Goal: Transaction & Acquisition: Purchase product/service

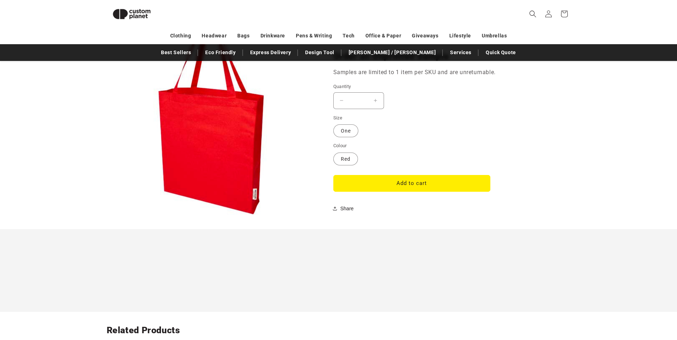
scroll to position [597, 0]
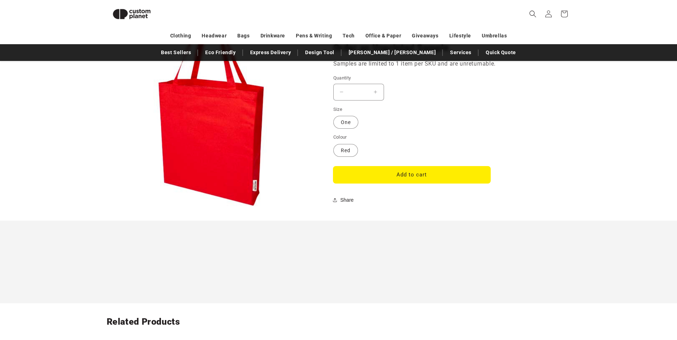
click at [393, 172] on button "Add to cart" at bounding box center [411, 175] width 157 height 17
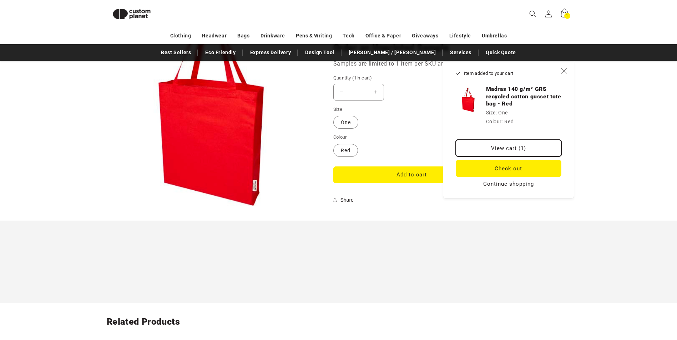
click at [502, 148] on link "View cart (1)" at bounding box center [509, 148] width 106 height 17
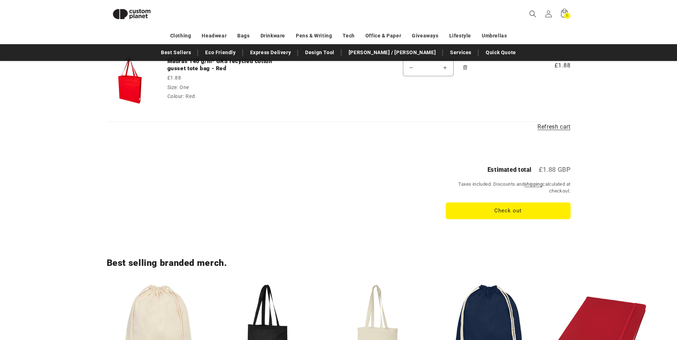
scroll to position [98, 0]
click at [499, 210] on button "Check out" at bounding box center [508, 211] width 125 height 17
